Goal: Task Accomplishment & Management: Complete application form

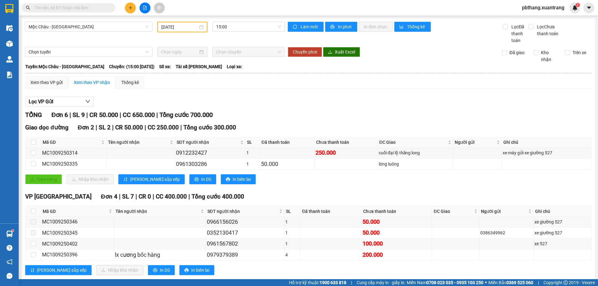
click at [131, 7] on icon "plus" at bounding box center [130, 8] width 4 height 4
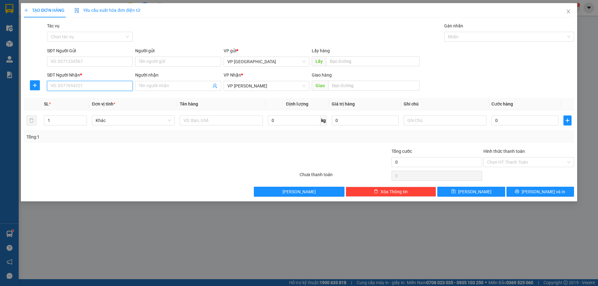
click at [117, 87] on input "SĐT Người Nhận *" at bounding box center [90, 86] width 86 height 10
type input "9"
paste input "0966180997"
type input "0966180997"
type input "2"
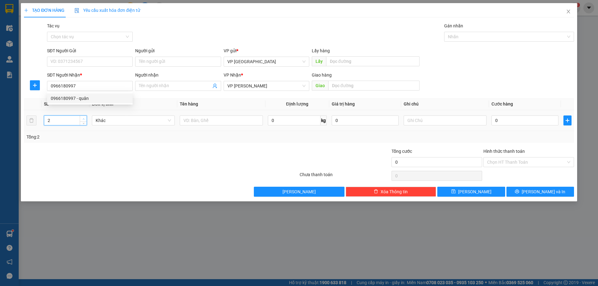
click at [85, 118] on span "up" at bounding box center [84, 119] width 4 height 4
click at [93, 102] on span "Đơn vị tính *" at bounding box center [103, 104] width 23 height 5
click at [100, 89] on input "0966180997" at bounding box center [90, 86] width 86 height 10
click at [85, 99] on div "0966180997 - quân" at bounding box center [90, 98] width 78 height 7
type input "quân"
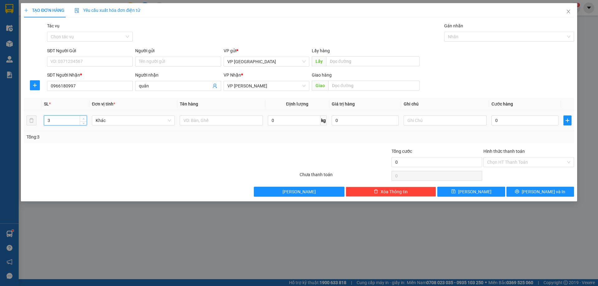
click at [84, 118] on icon "up" at bounding box center [84, 119] width 2 height 2
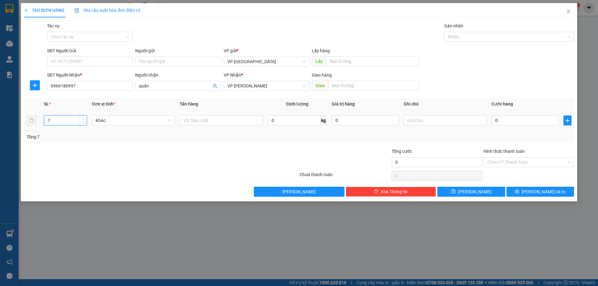
type input "8"
click at [84, 118] on icon "up" at bounding box center [84, 119] width 2 height 2
click at [410, 122] on input "text" at bounding box center [445, 121] width 83 height 10
type input "5keng với 3 két"
click at [501, 120] on input "0" at bounding box center [525, 121] width 67 height 10
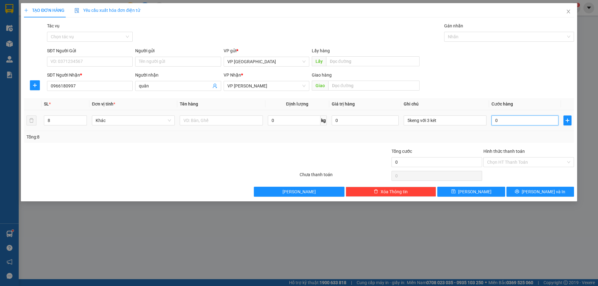
type input "5"
type input "52"
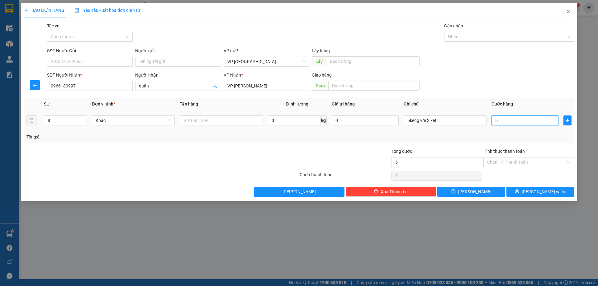
type input "52"
type input "525"
type input "525.000"
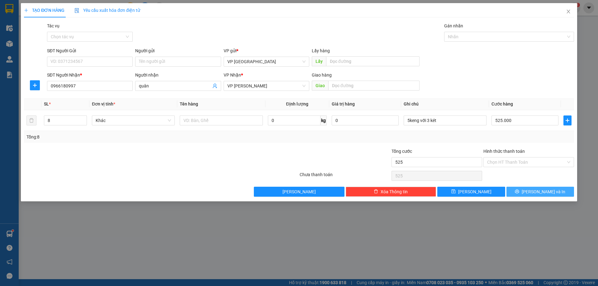
type input "525.000"
click at [515, 194] on button "Lưu và In" at bounding box center [541, 192] width 68 height 10
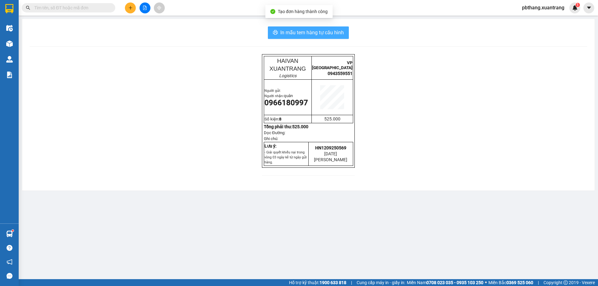
click at [308, 35] on span "In mẫu tem hàng tự cấu hình" at bounding box center [312, 33] width 64 height 8
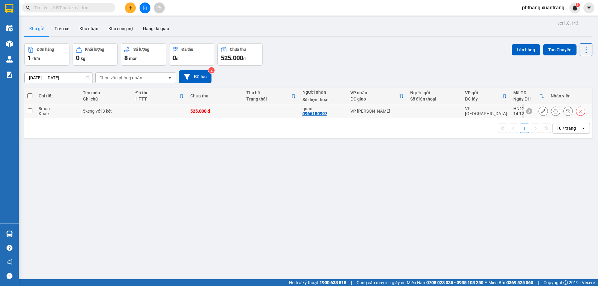
click at [541, 112] on icon at bounding box center [543, 111] width 4 height 4
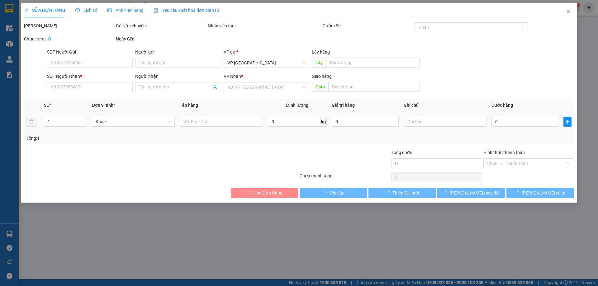
type input "0966180997"
type input "quân"
type input "525.000"
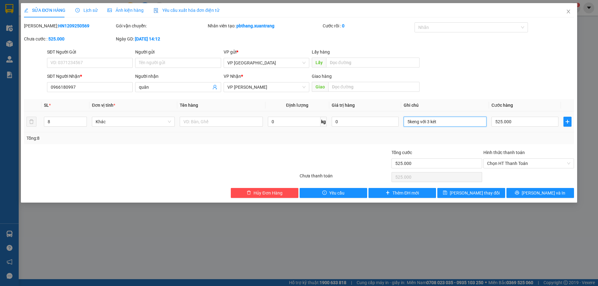
click at [452, 124] on input "5keng với 3 két" at bounding box center [445, 122] width 83 height 10
type input "5keng với 3 két 2 chân ô"
click at [525, 122] on input "525.000" at bounding box center [525, 122] width 67 height 10
type input "5"
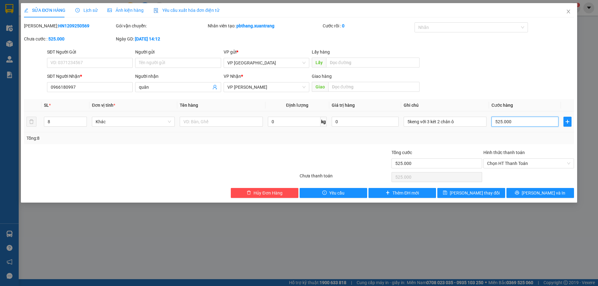
type input "5"
type input "55"
type input "550"
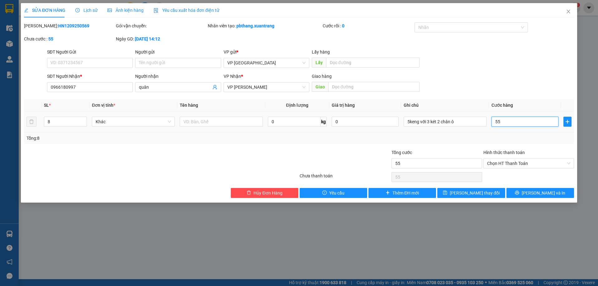
type input "550"
type input "550.000"
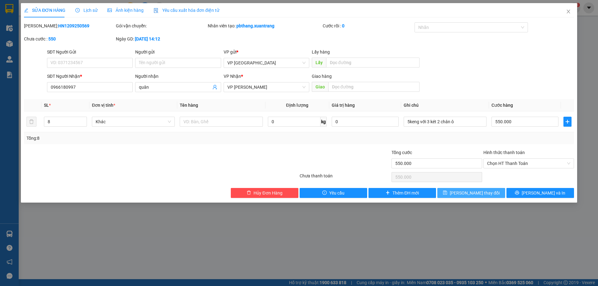
click at [485, 196] on span "Lưu thay đổi" at bounding box center [475, 193] width 50 height 7
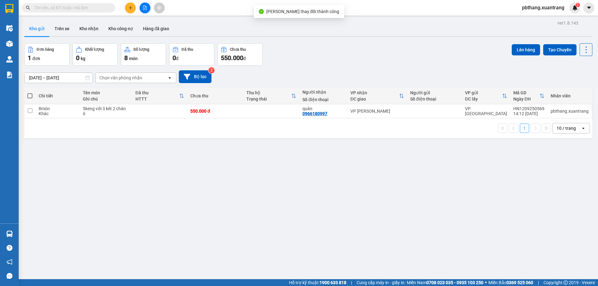
click at [31, 97] on span at bounding box center [29, 95] width 5 height 5
click at [30, 93] on input "checkbox" at bounding box center [30, 93] width 0 height 0
checkbox input "true"
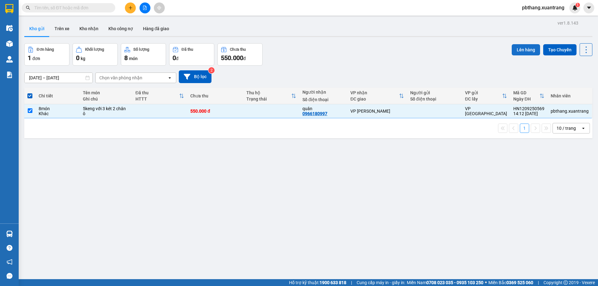
click at [522, 53] on button "Lên hàng" at bounding box center [526, 49] width 28 height 11
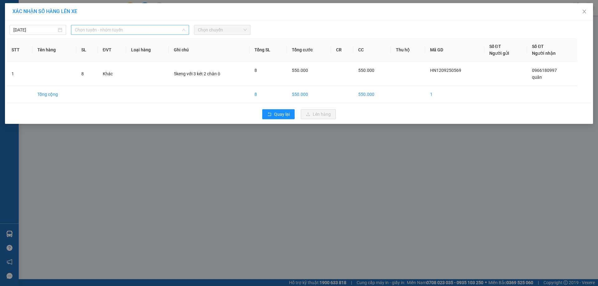
click at [147, 32] on span "Chọn tuyến - nhóm tuyến" at bounding box center [130, 29] width 111 height 9
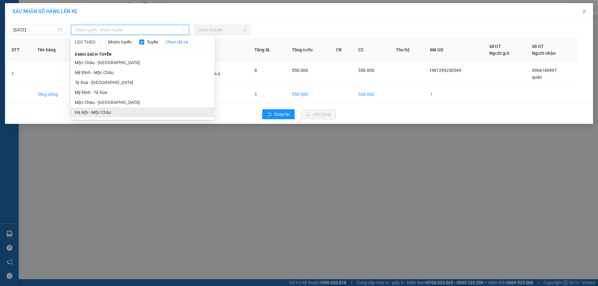
click at [107, 110] on li "Hà Nội - Mộc Châu" at bounding box center [142, 112] width 143 height 10
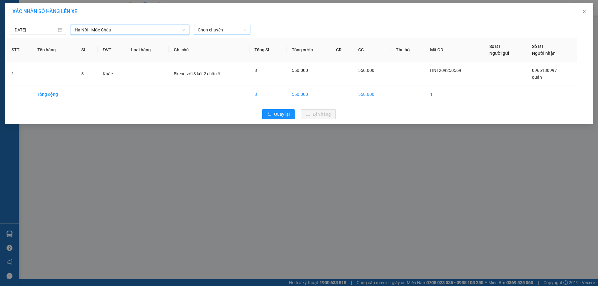
click at [218, 32] on span "Chọn chuyến" at bounding box center [222, 29] width 49 height 9
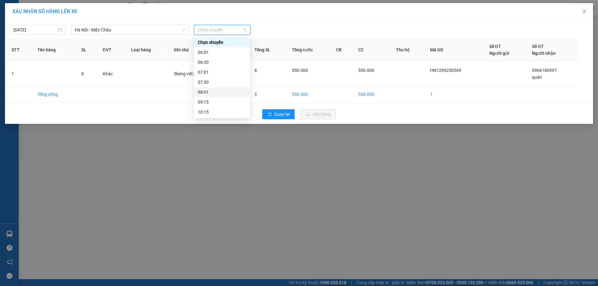
scroll to position [90, 0]
click at [216, 64] on div "14:15" at bounding box center [222, 62] width 49 height 7
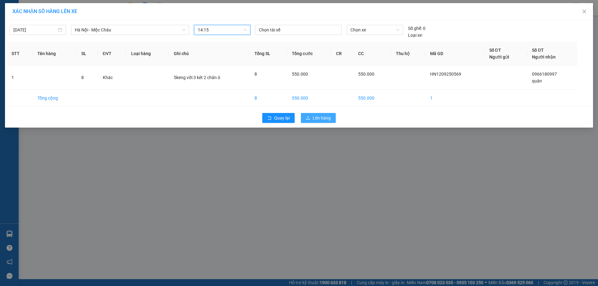
click at [316, 120] on span "Lên hàng" at bounding box center [322, 118] width 18 height 7
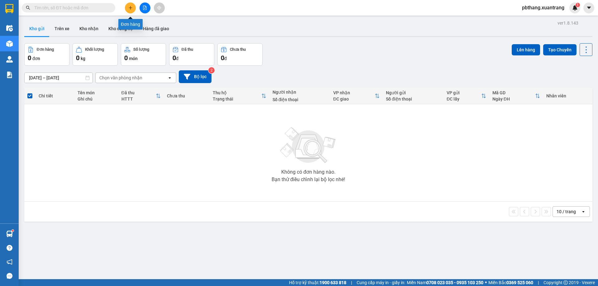
click at [128, 7] on button at bounding box center [130, 7] width 11 height 11
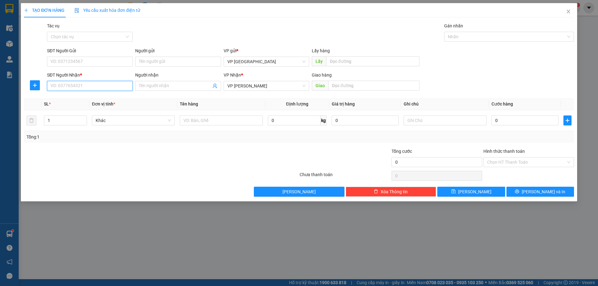
click at [94, 88] on input "SĐT Người Nhận *" at bounding box center [90, 86] width 86 height 10
type input "0375224151"
type input "2"
click at [83, 119] on icon "up" at bounding box center [84, 119] width 2 height 2
click at [499, 125] on input "0" at bounding box center [525, 121] width 67 height 10
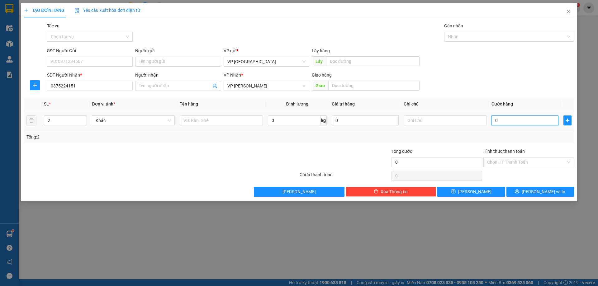
type input "1"
type input "10"
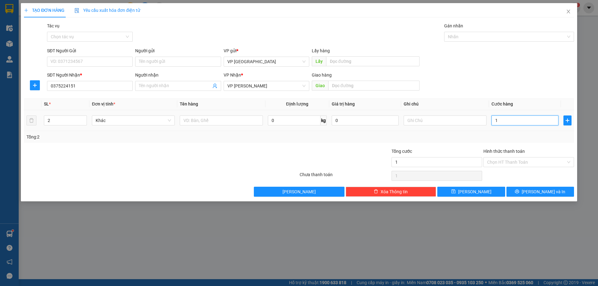
type input "10"
type input "100"
type input "100.000"
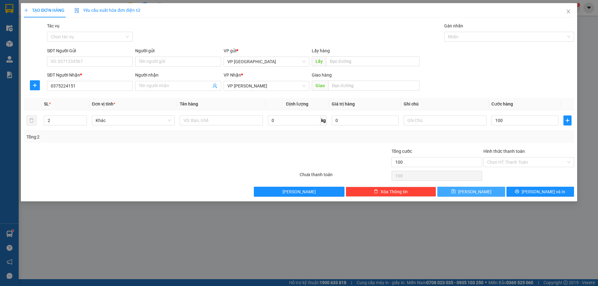
type input "100.000"
click at [491, 192] on button "Lưu" at bounding box center [471, 192] width 68 height 10
type input "1"
type input "0"
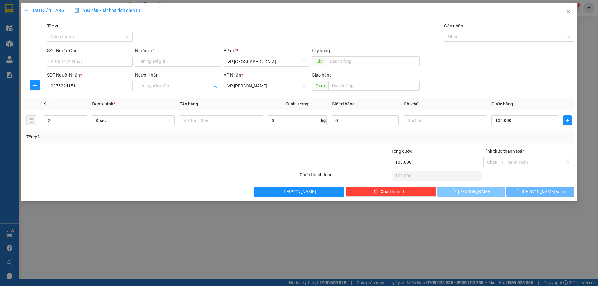
type input "0"
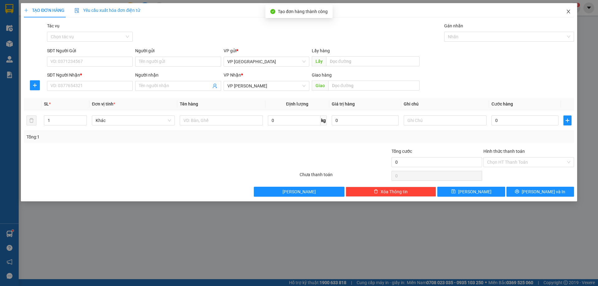
click at [569, 7] on span "Close" at bounding box center [568, 11] width 17 height 17
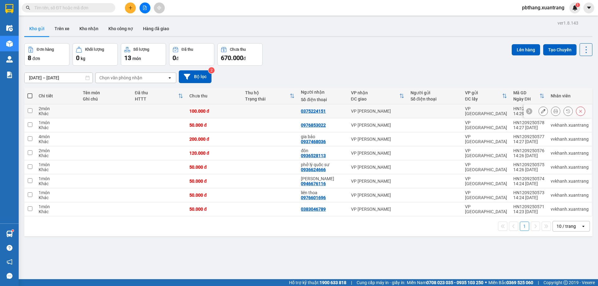
click at [30, 109] on input "checkbox" at bounding box center [30, 110] width 5 height 5
checkbox input "true"
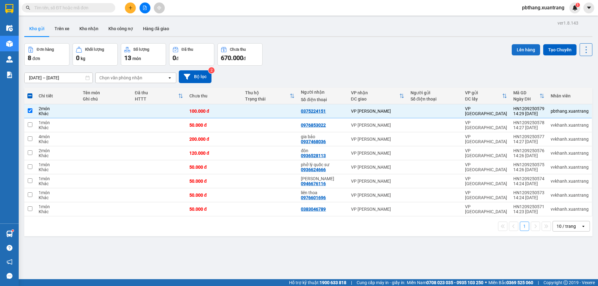
click at [522, 54] on button "Lên hàng" at bounding box center [526, 49] width 28 height 11
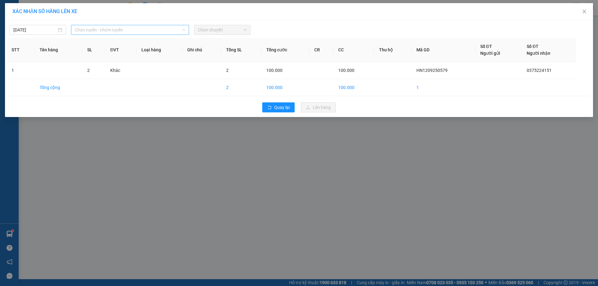
click at [119, 31] on span "Chọn tuyến - nhóm tuyến" at bounding box center [130, 29] width 111 height 9
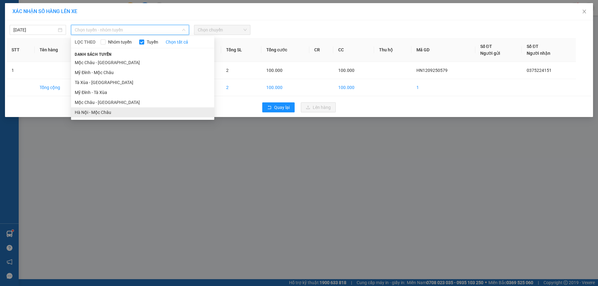
click at [98, 113] on li "Hà Nội - Mộc Châu" at bounding box center [142, 112] width 143 height 10
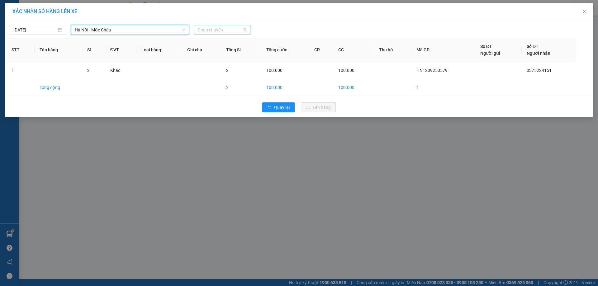
click at [232, 27] on span "Chọn chuyến" at bounding box center [222, 29] width 49 height 9
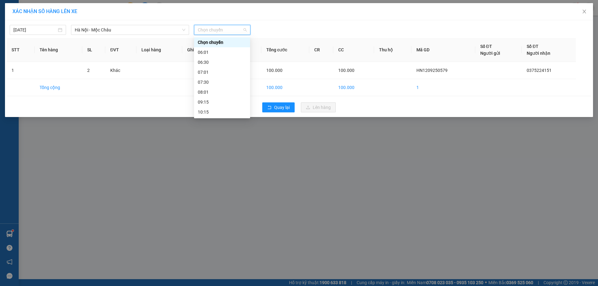
scroll to position [62, 0]
click at [214, 90] on div "14:15" at bounding box center [222, 89] width 49 height 7
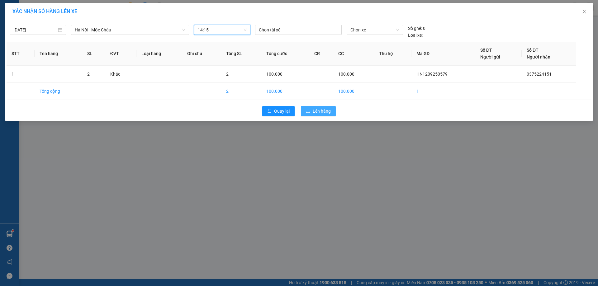
click at [326, 113] on span "Lên hàng" at bounding box center [322, 111] width 18 height 7
